Goal: Share content: Share content

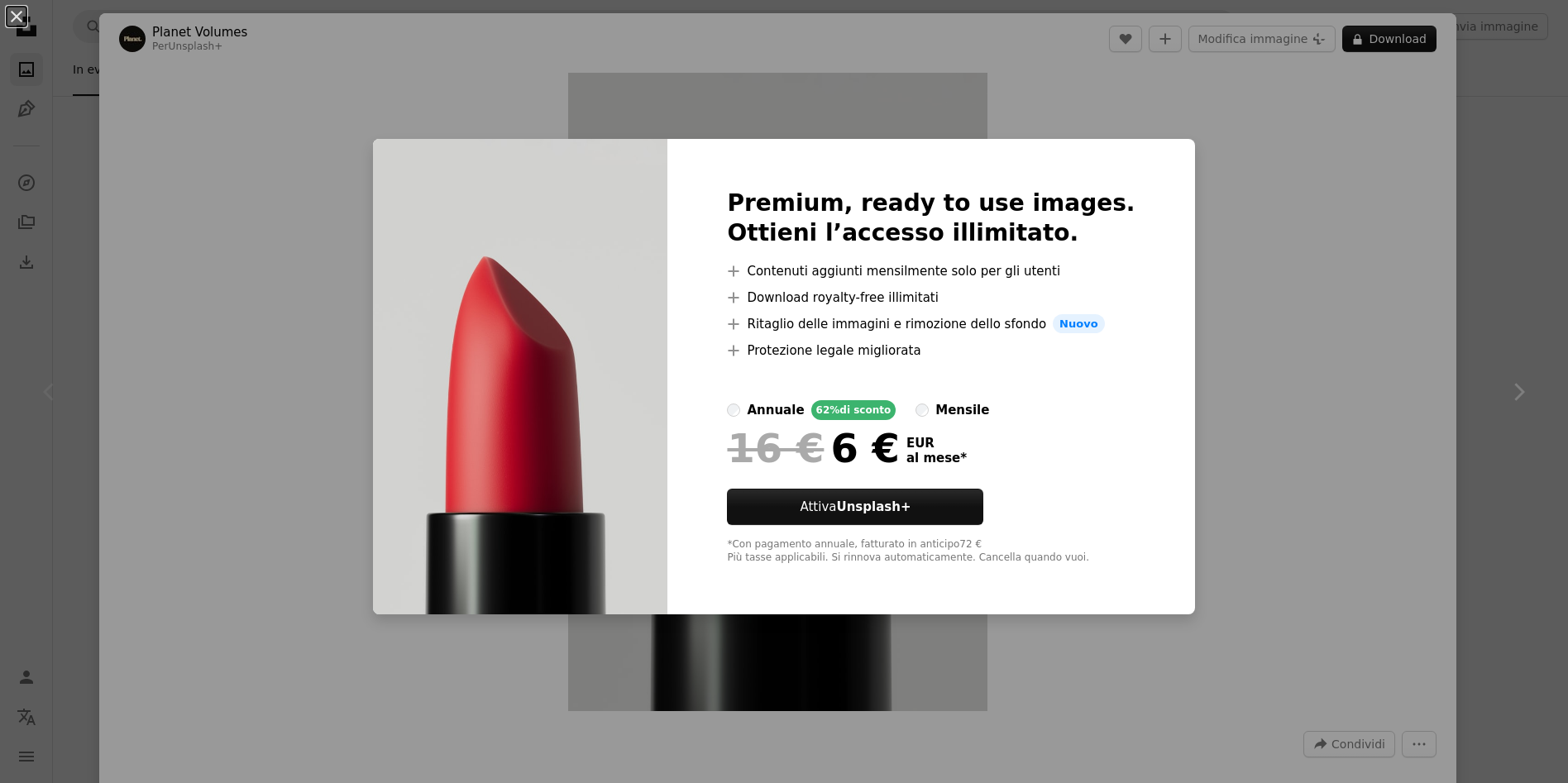
scroll to position [579, 0]
click at [1330, 302] on div "An X shape Premium, ready to use images. Ottieni l’accesso illimitato. A plus s…" at bounding box center [784, 391] width 1568 height 783
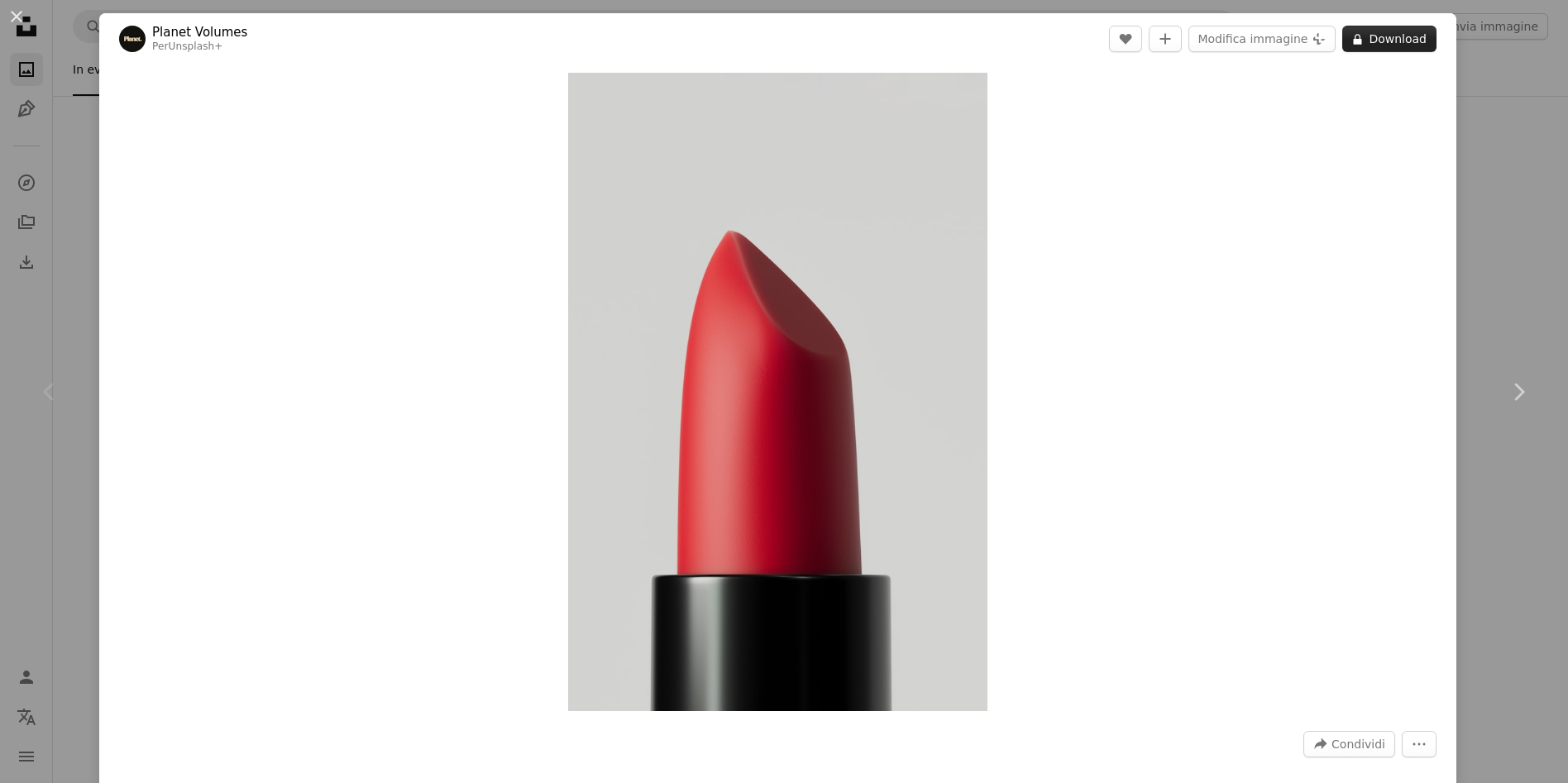
click at [1368, 42] on button "A lock Download" at bounding box center [1388, 38] width 94 height 26
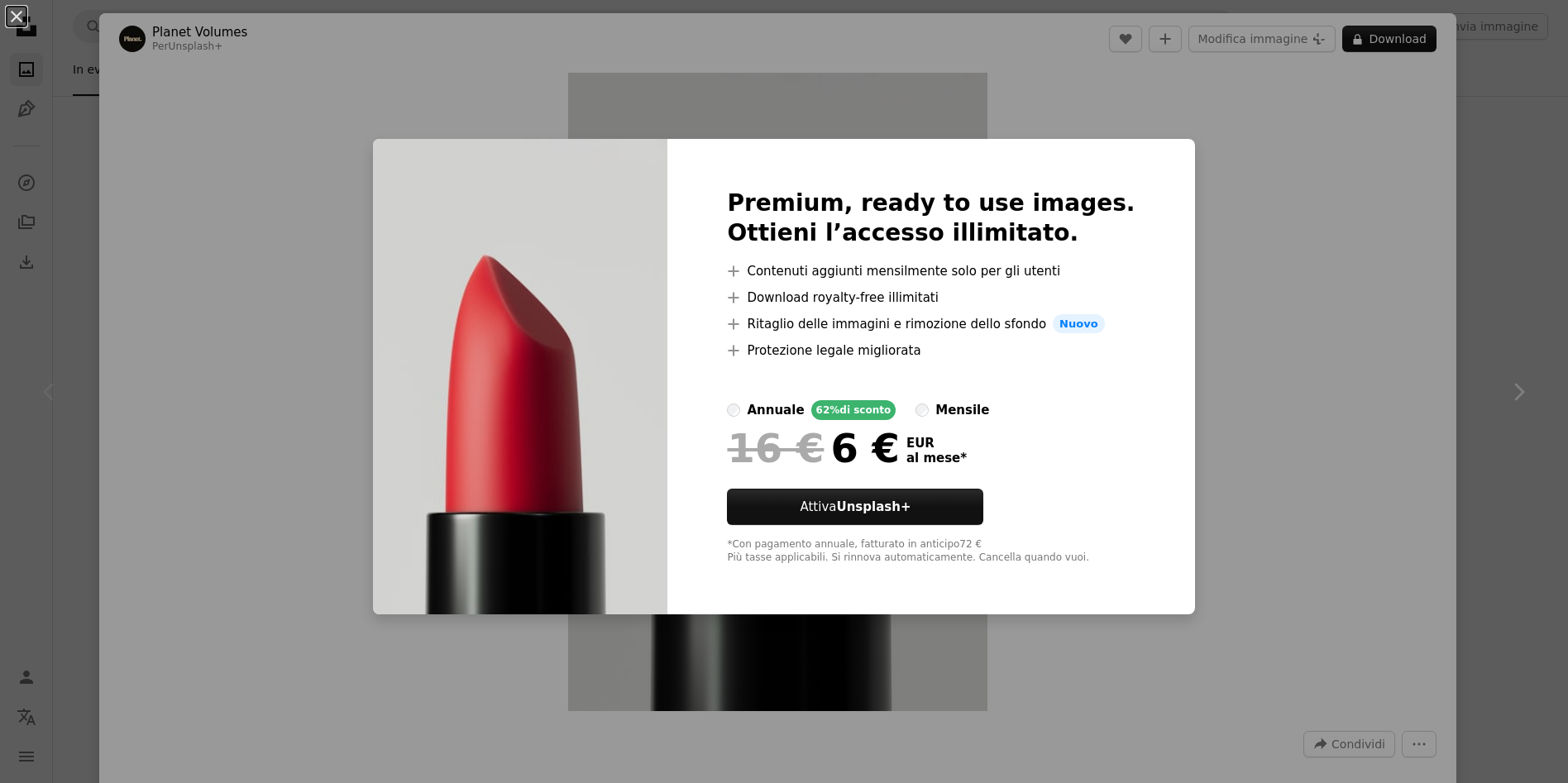
click at [1281, 248] on div "An X shape Premium, ready to use images. Ottieni l’accesso illimitato. A plus s…" at bounding box center [784, 391] width 1568 height 783
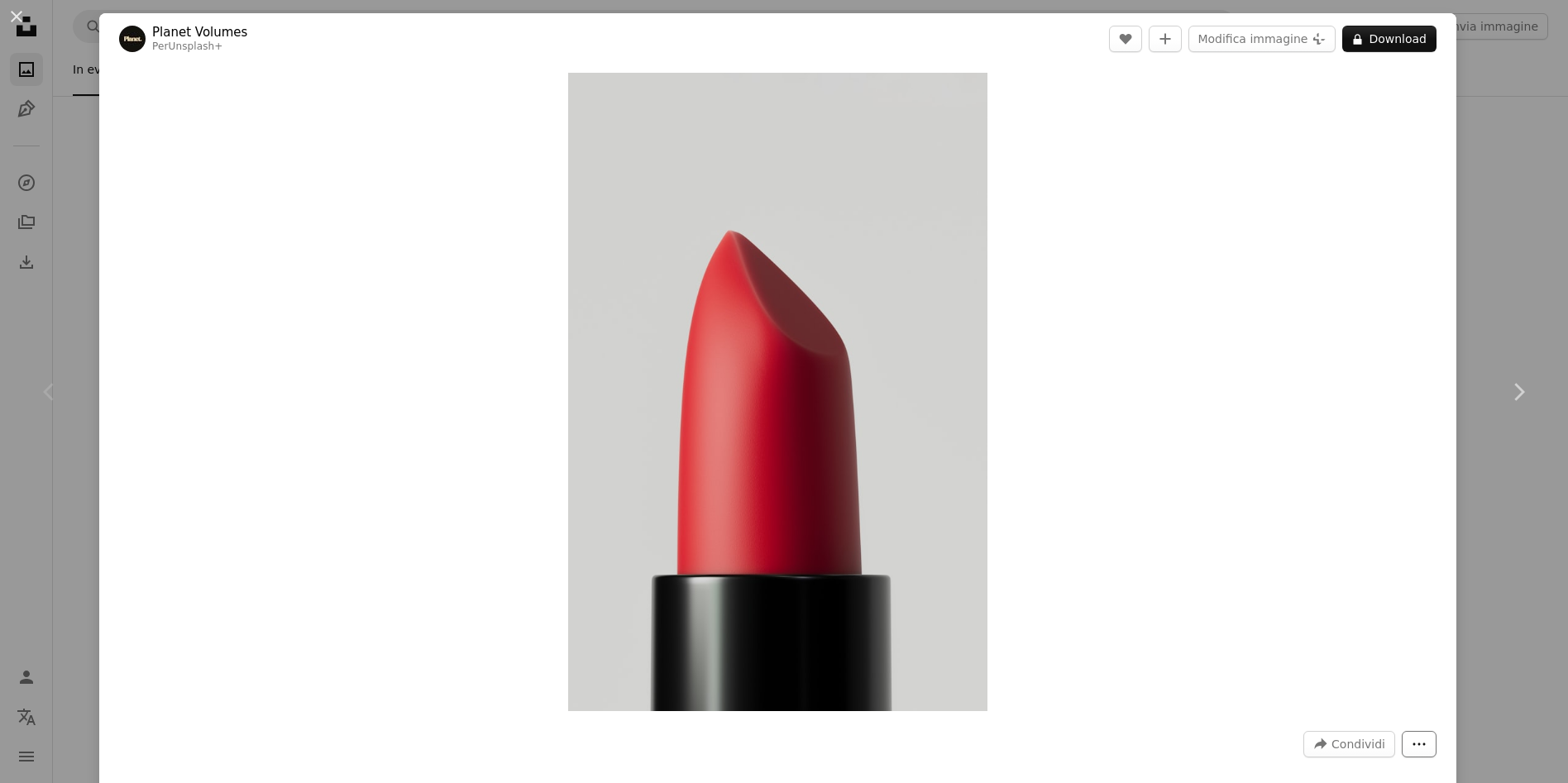
click at [1411, 743] on icon "More Actions" at bounding box center [1418, 744] width 15 height 15
click at [1326, 633] on dialog "An X shape Chevron left Chevron right Planet Volumes Per Unsplash+ A heart A pl…" at bounding box center [784, 391] width 1568 height 783
click at [1334, 733] on span "Condividi" at bounding box center [1357, 745] width 53 height 25
click at [1314, 653] on div "A forward-right arrow Condividi con…" at bounding box center [1307, 659] width 135 height 30
click at [1272, 627] on link "An envelope Email" at bounding box center [1307, 629] width 135 height 30
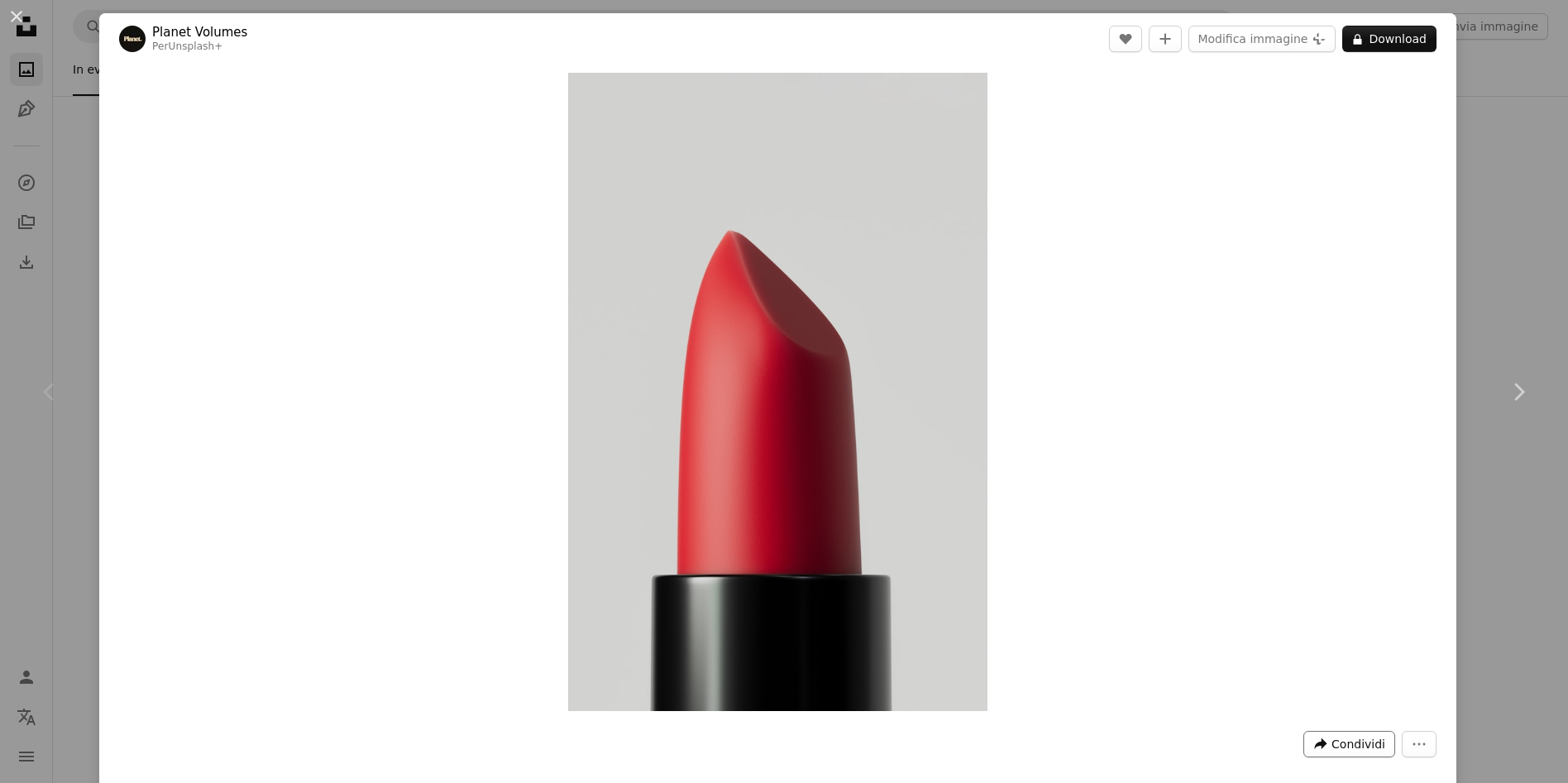
click at [1341, 741] on span "Condividi" at bounding box center [1357, 745] width 53 height 25
click at [1277, 633] on link "An envelope Email" at bounding box center [1307, 629] width 135 height 30
click at [1341, 740] on span "Condividi" at bounding box center [1357, 745] width 53 height 25
click at [1242, 363] on dialog "An X shape Chevron left Chevron right Planet Volumes Per Unsplash+ A heart A pl…" at bounding box center [784, 391] width 1568 height 783
click at [1346, 744] on span "Condividi" at bounding box center [1357, 745] width 53 height 25
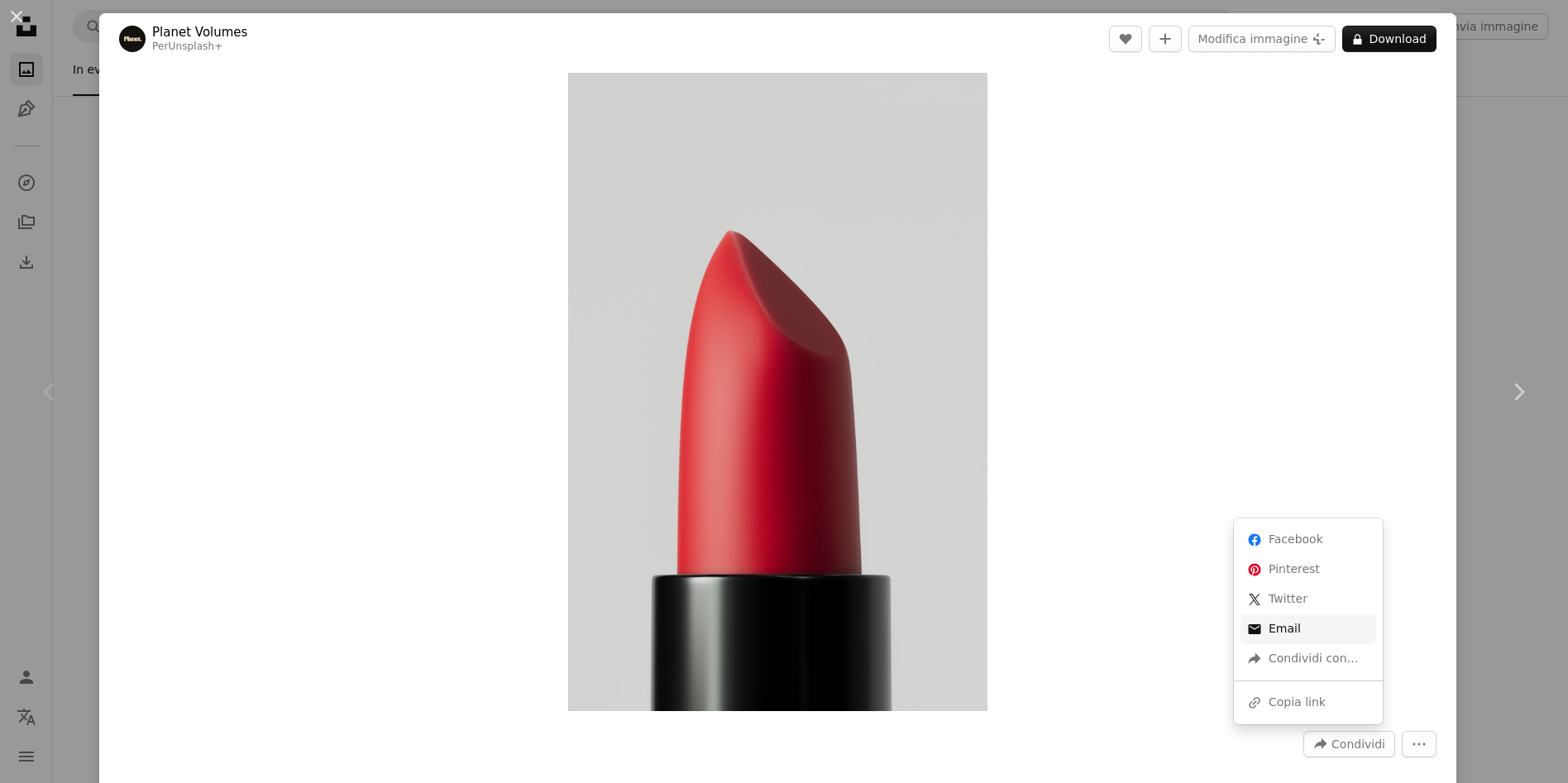
click at [1287, 628] on link "An envelope Email" at bounding box center [1307, 629] width 135 height 30
click at [1314, 744] on icon "Condividi questa immagine" at bounding box center [1320, 744] width 13 height 12
click at [1272, 629] on link "An envelope Email" at bounding box center [1307, 629] width 135 height 30
click at [1411, 750] on icon "More Actions" at bounding box center [1418, 744] width 15 height 15
click at [1349, 635] on dialog "An X shape Chevron left Chevron right Planet Volumes Per Unsplash+ A heart A pl…" at bounding box center [784, 391] width 1568 height 783
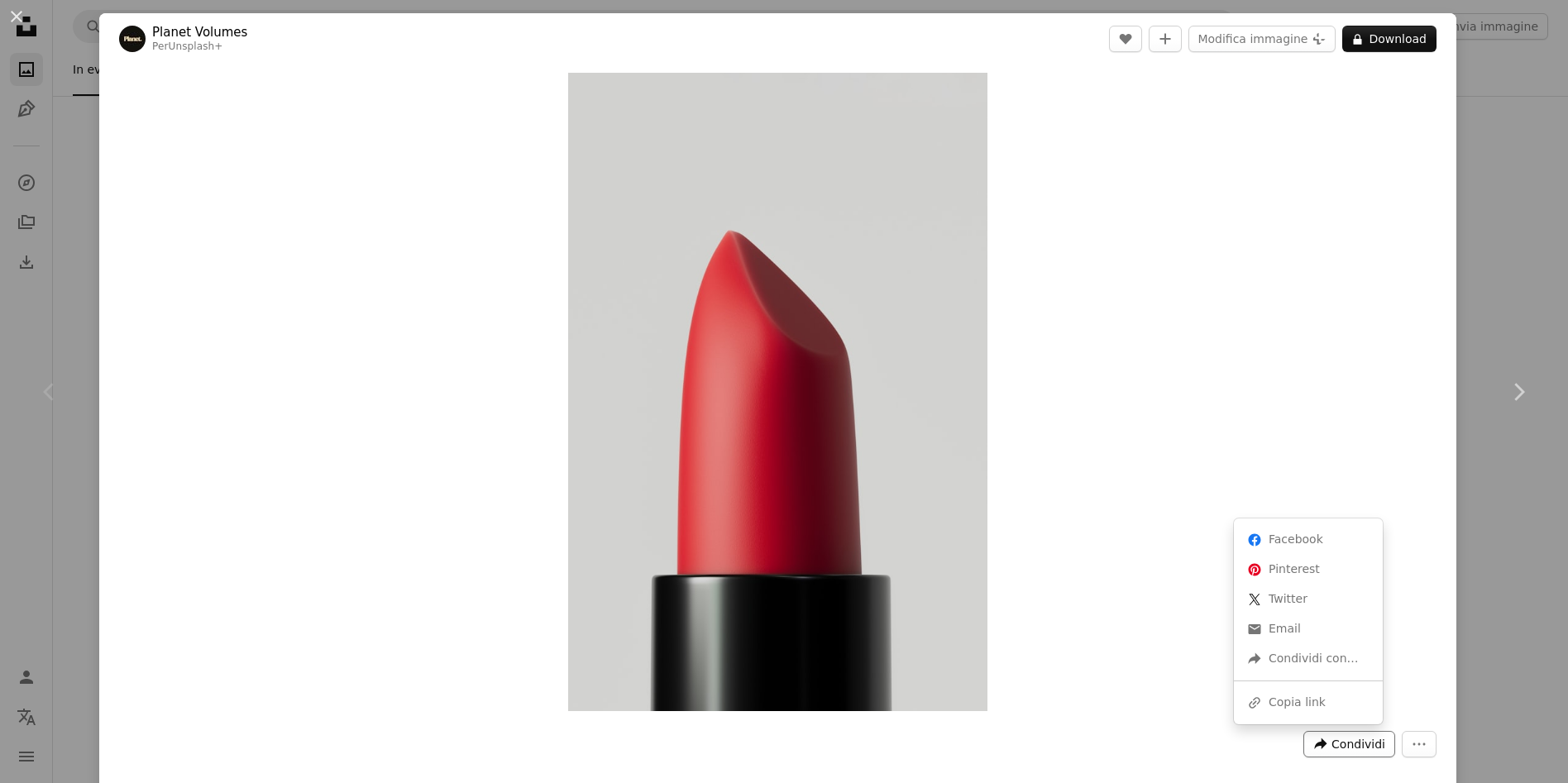
click at [1341, 738] on span "Condividi" at bounding box center [1357, 745] width 53 height 25
click at [1272, 696] on div "A URL sharing icon (chains) Copia link" at bounding box center [1307, 703] width 135 height 30
click at [1312, 735] on button "A forward-right arrow Condividi" at bounding box center [1348, 744] width 91 height 26
click at [1259, 653] on icon "A forward-right arrow" at bounding box center [1254, 658] width 15 height 15
